Goal: Task Accomplishment & Management: Manage account settings

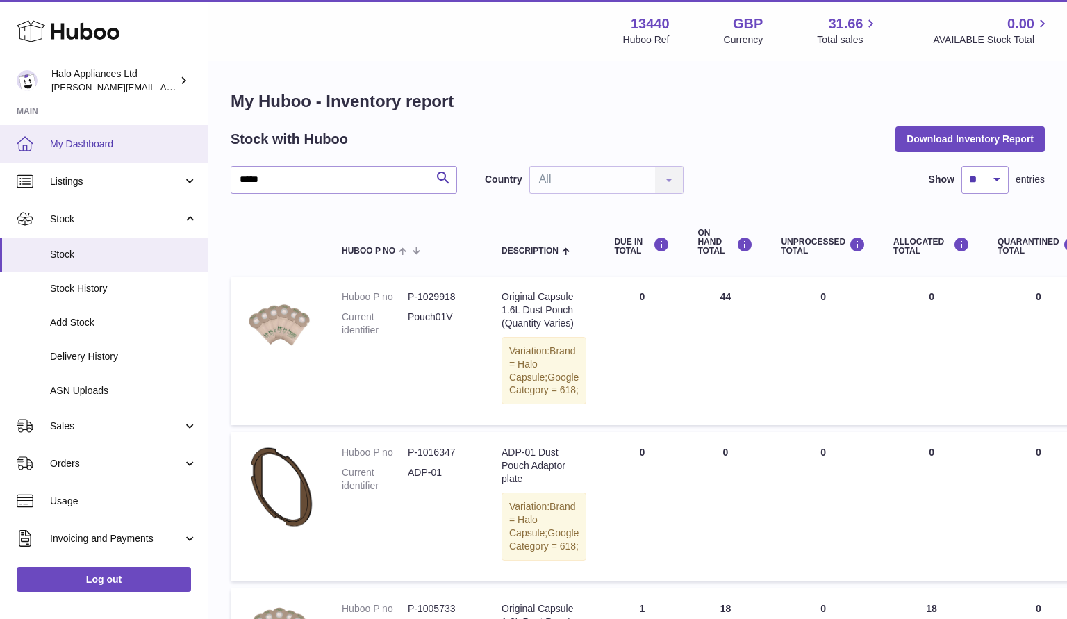
click at [83, 138] on span "My Dashboard" at bounding box center [123, 143] width 147 height 13
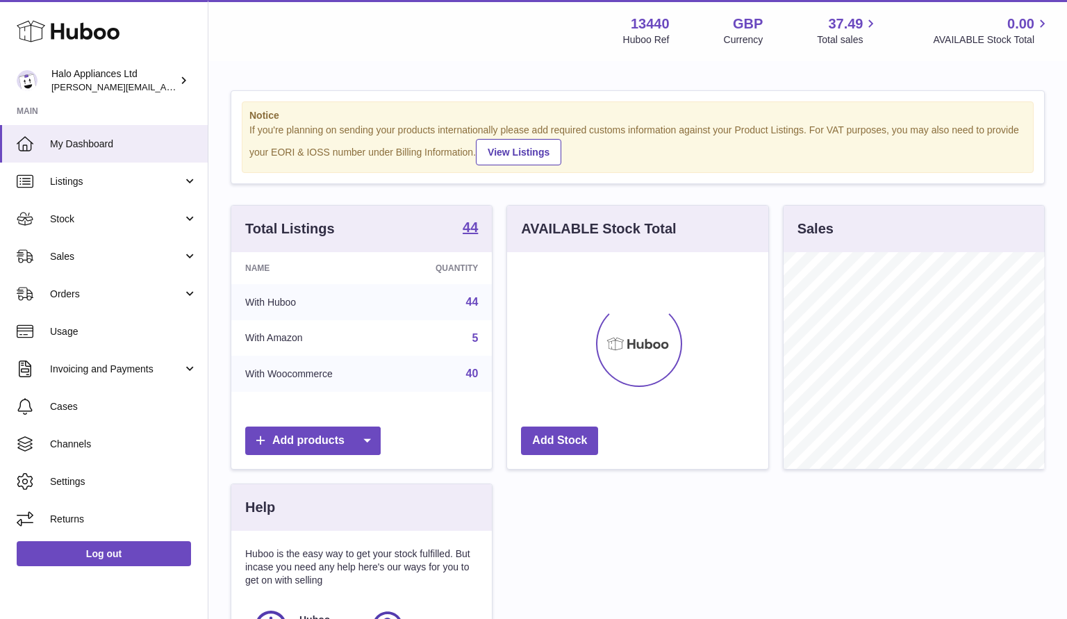
scroll to position [217, 261]
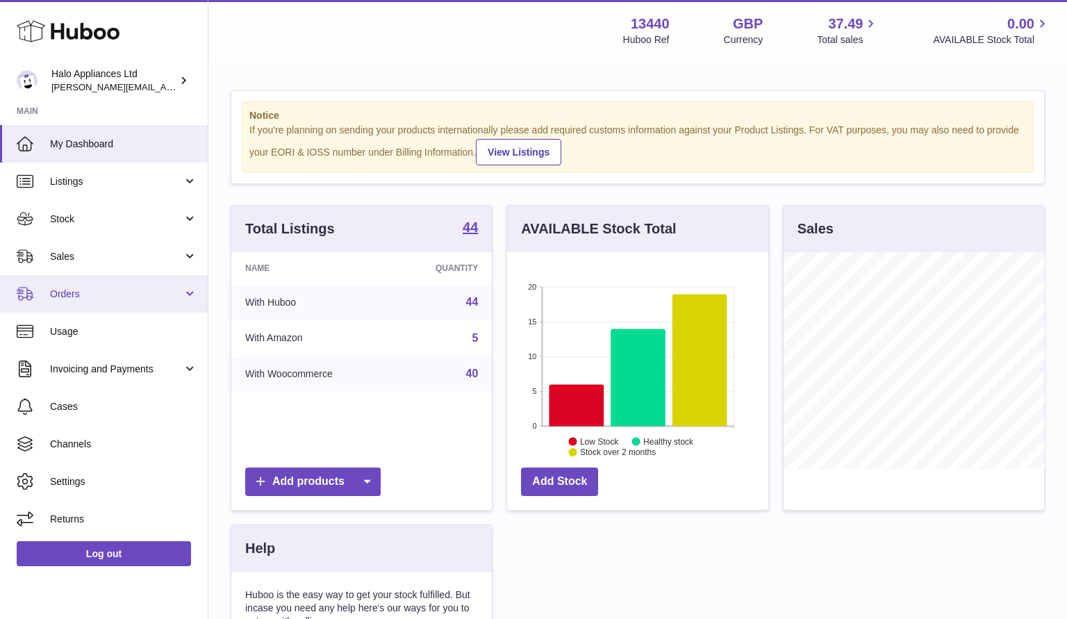
click at [95, 295] on span "Orders" at bounding box center [116, 293] width 133 height 13
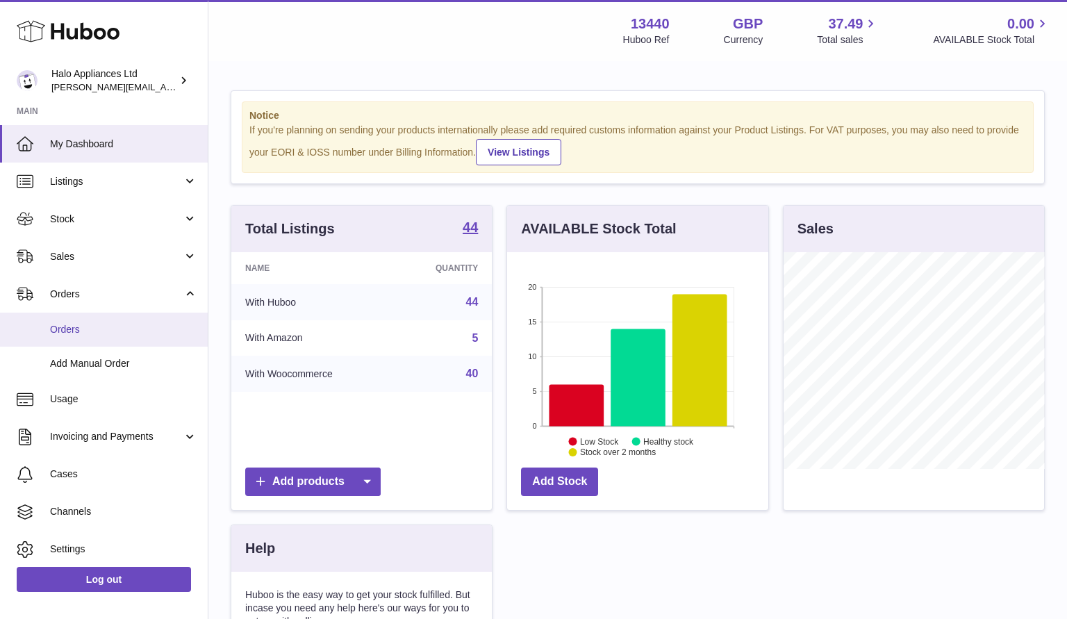
click at [81, 323] on span "Orders" at bounding box center [123, 329] width 147 height 13
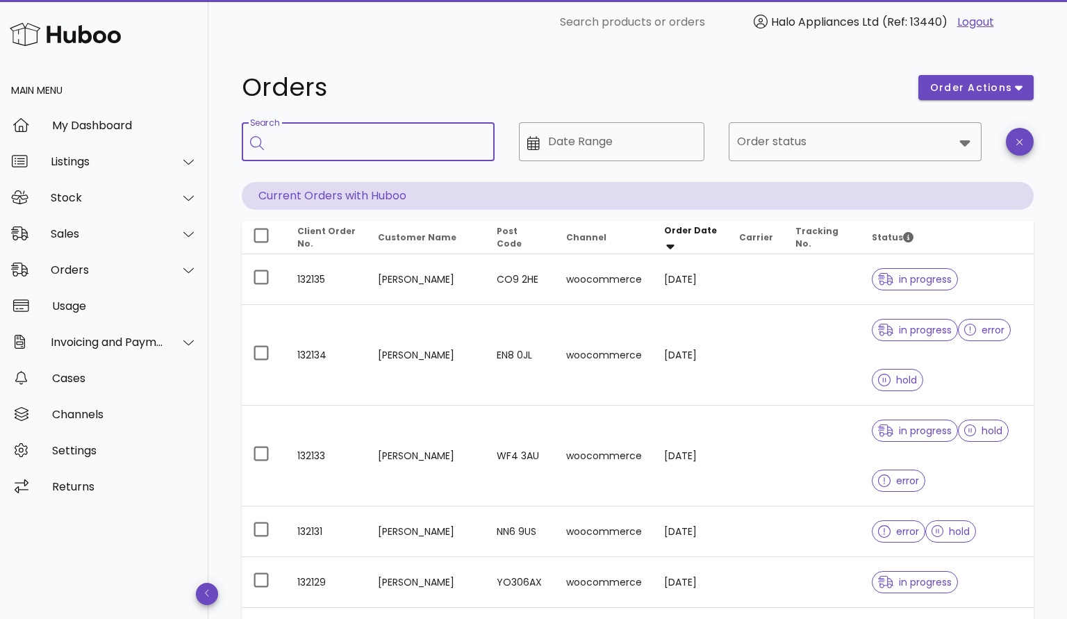
click at [317, 145] on input "Search" at bounding box center [377, 142] width 211 height 22
paste input "*******"
type input "*******"
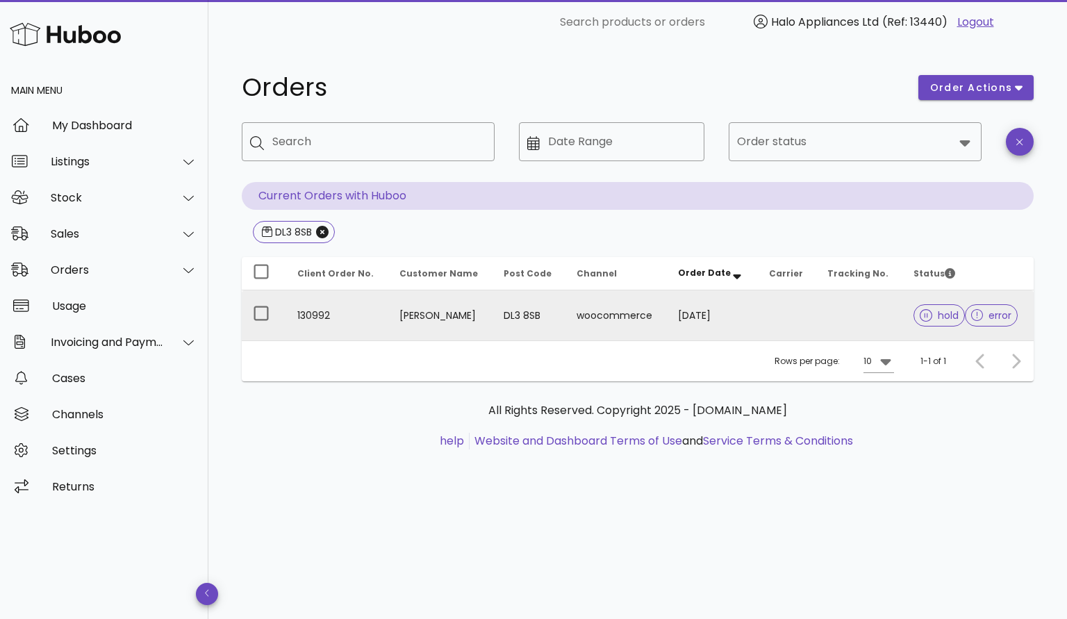
click at [413, 321] on td "[PERSON_NAME]" at bounding box center [440, 315] width 104 height 50
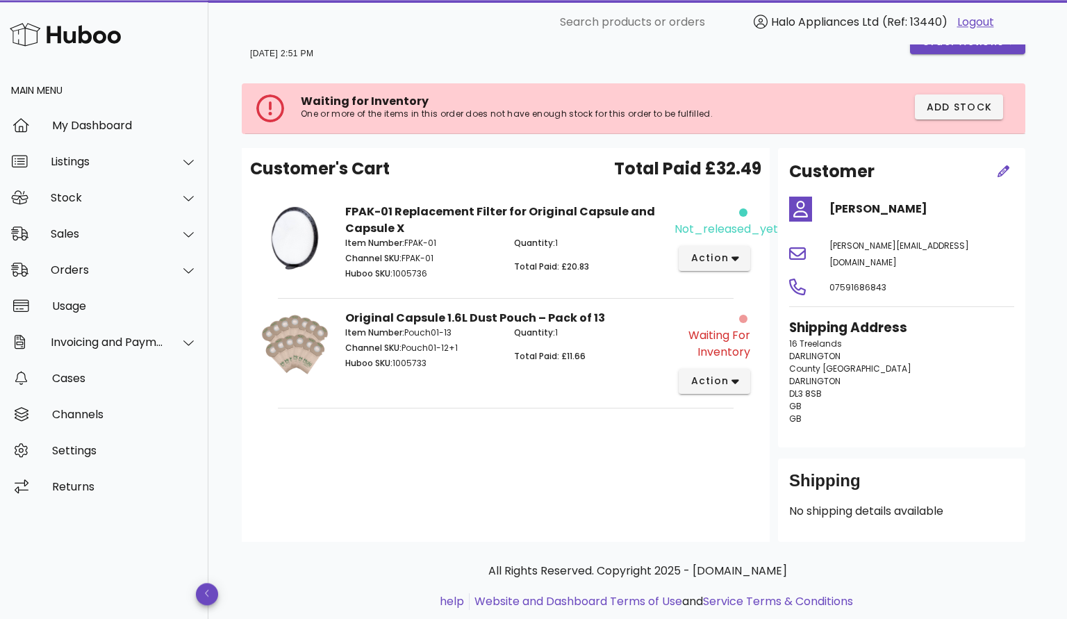
scroll to position [57, 0]
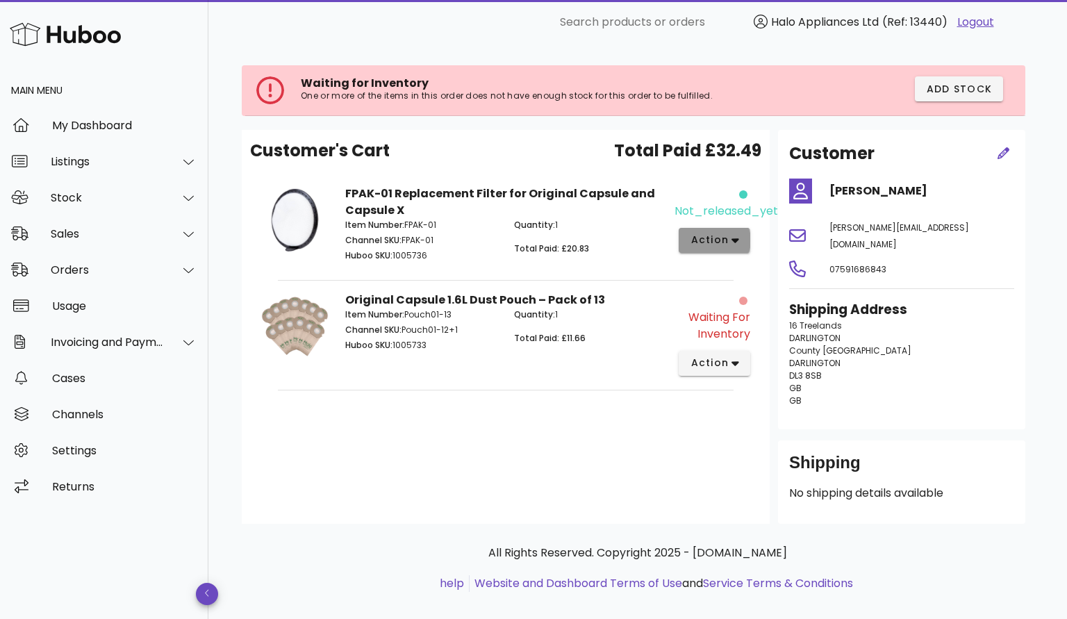
click at [739, 242] on button "action" at bounding box center [714, 240] width 72 height 25
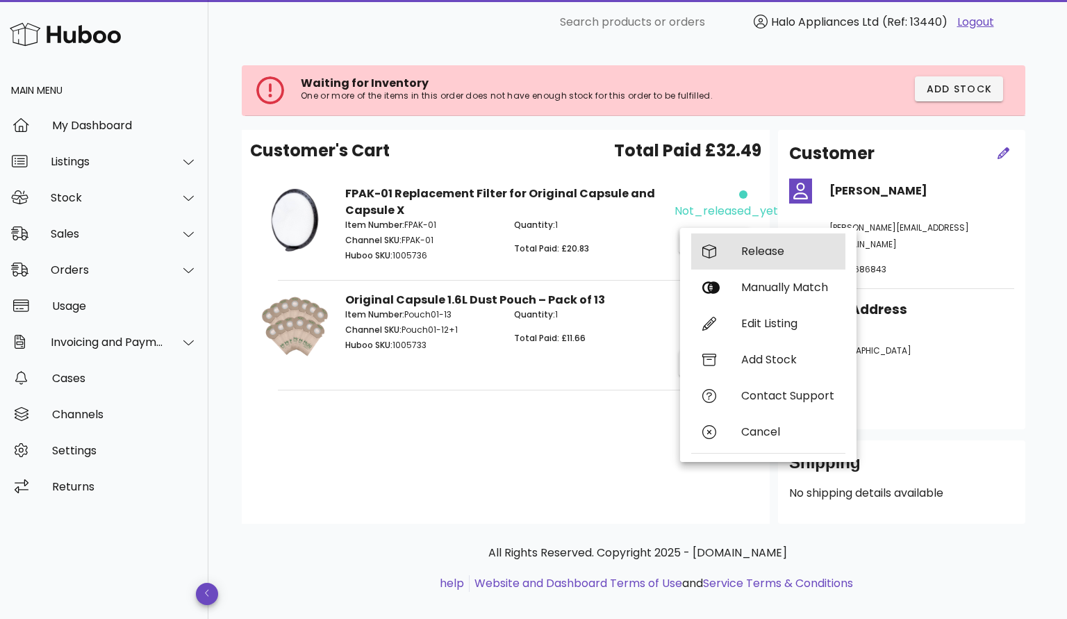
click at [780, 254] on div "Release" at bounding box center [787, 250] width 93 height 13
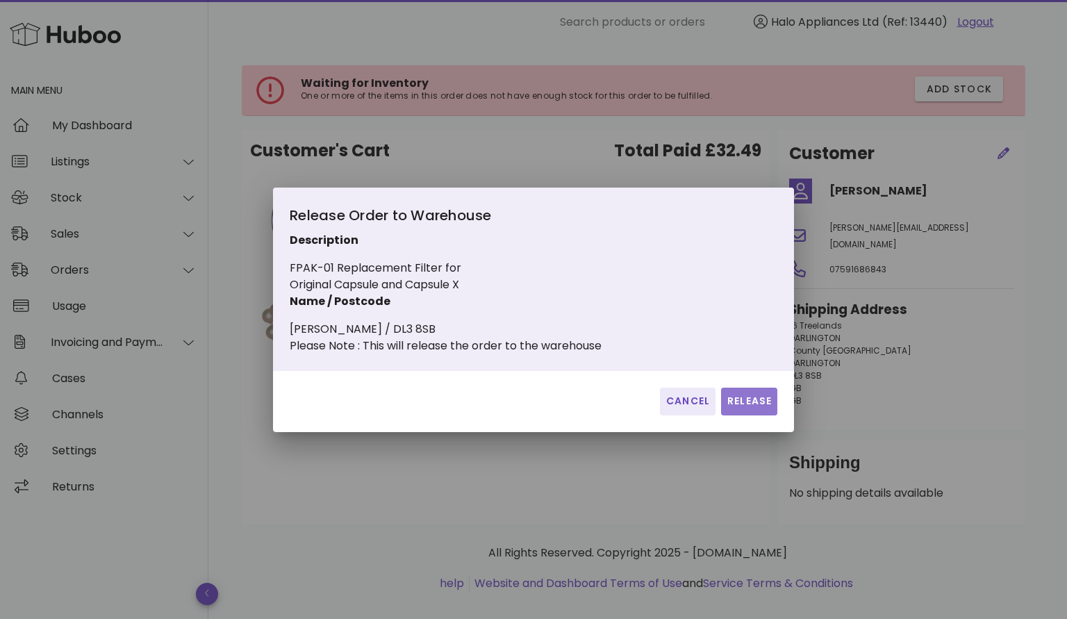
click at [751, 408] on span "Release" at bounding box center [748, 401] width 45 height 15
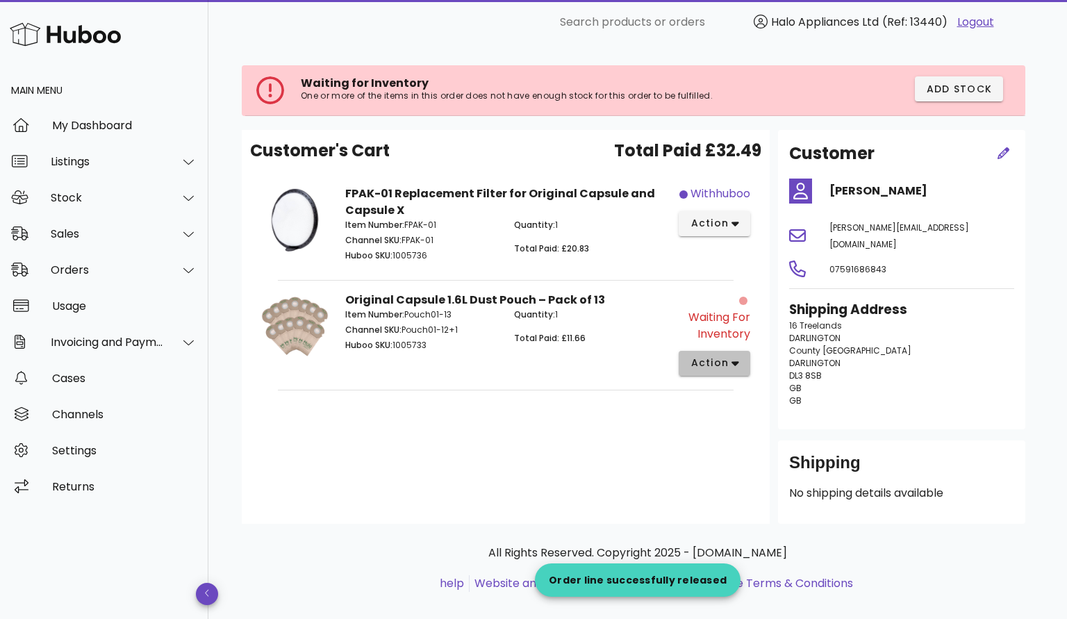
click at [729, 363] on span "action" at bounding box center [713, 363] width 49 height 15
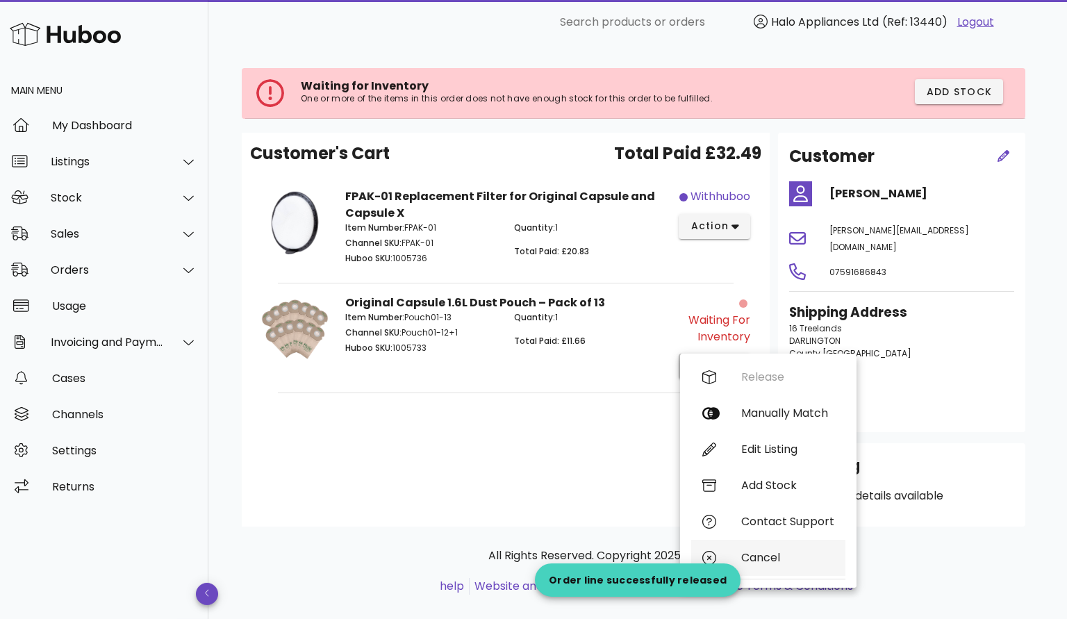
scroll to position [53, 0]
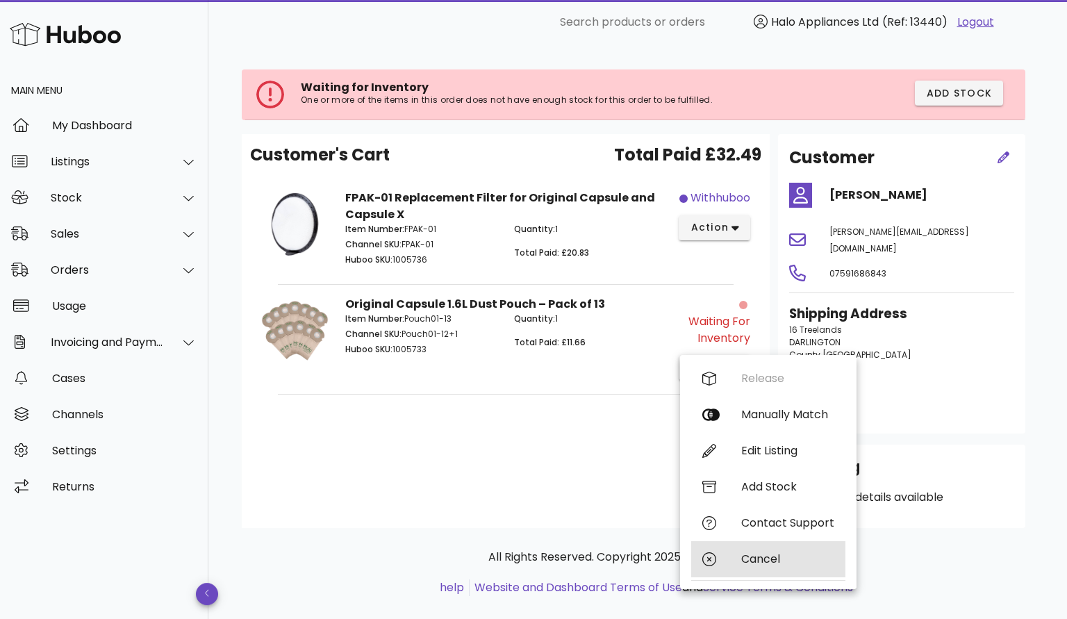
click at [792, 556] on div "Cancel" at bounding box center [787, 558] width 93 height 13
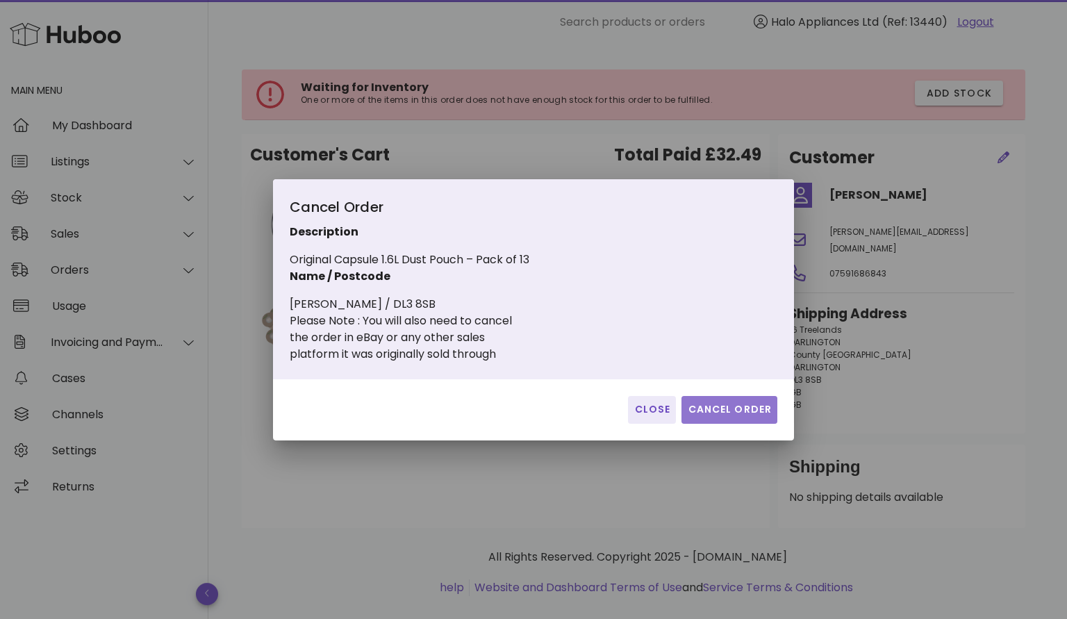
click at [728, 402] on span "Cancel Order" at bounding box center [729, 409] width 85 height 15
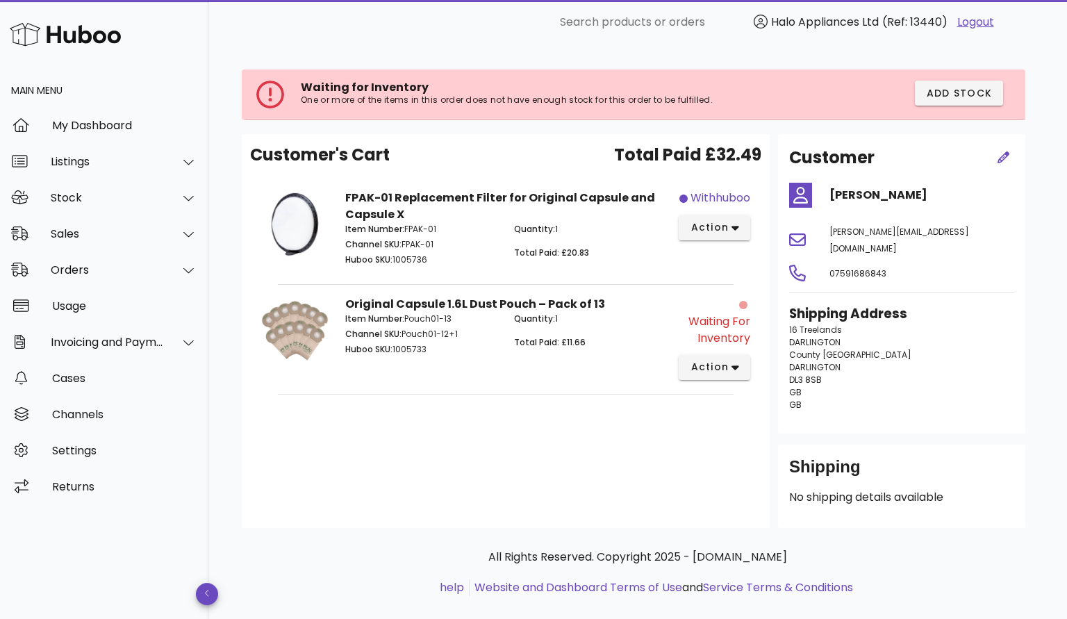
scroll to position [0, 0]
